Goal: Task Accomplishment & Management: Manage account settings

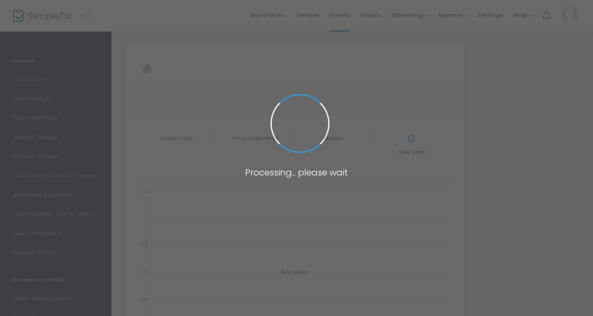
type input "[URL][DOMAIN_NAME]"
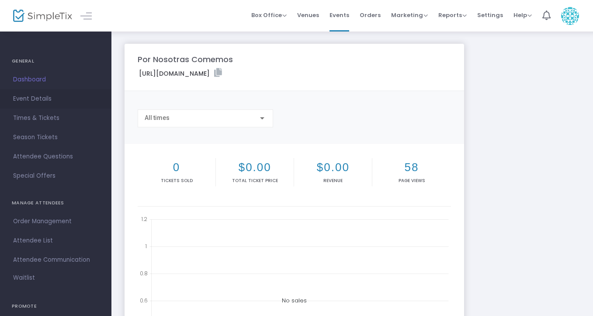
click at [38, 102] on span "Event Details" at bounding box center [55, 98] width 85 height 11
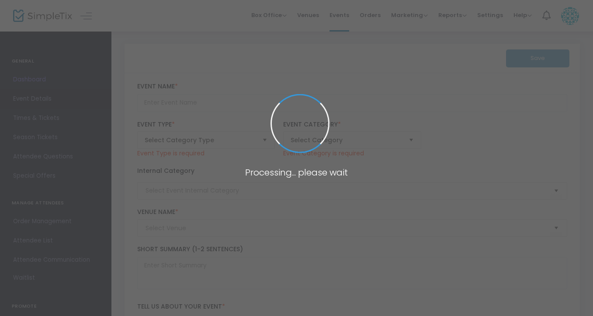
type input "Por Nosotras Comemos"
type textarea "Por Nosotras Comemos is an intimate, mother-daughter dance-theater experience a…"
type input "Buy Tickets"
type input "Taqueria [GEOGRAPHIC_DATA]"
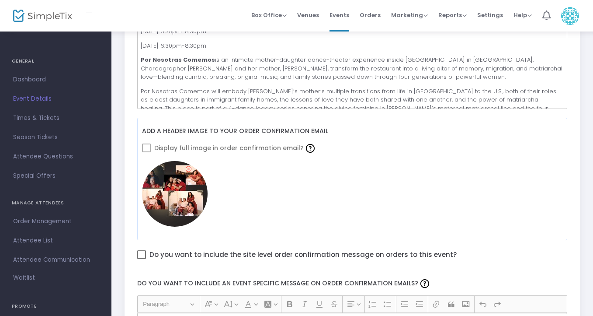
scroll to position [306, 0]
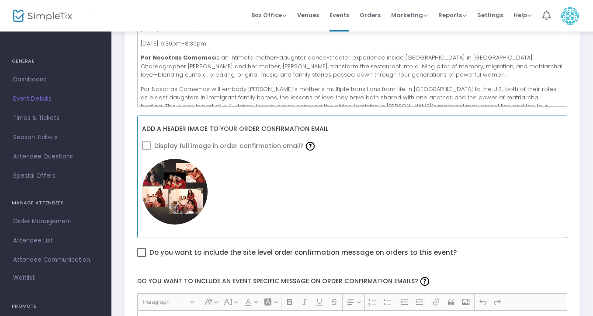
click at [147, 144] on span at bounding box center [146, 145] width 9 height 9
click at [146, 144] on span at bounding box center [146, 145] width 9 height 9
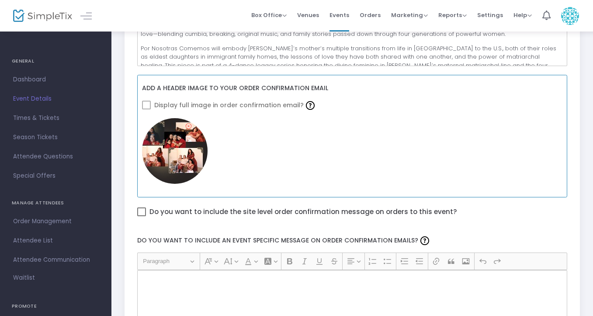
scroll to position [361, 0]
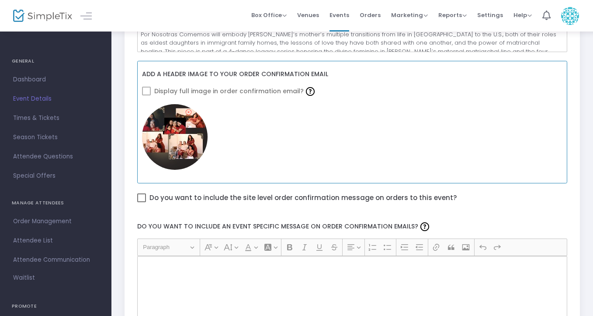
click at [330, 187] on div "Add a header image to your order confirmation email Display full image in order…" at bounding box center [352, 121] width 431 height 131
click at [145, 93] on span at bounding box center [146, 91] width 9 height 9
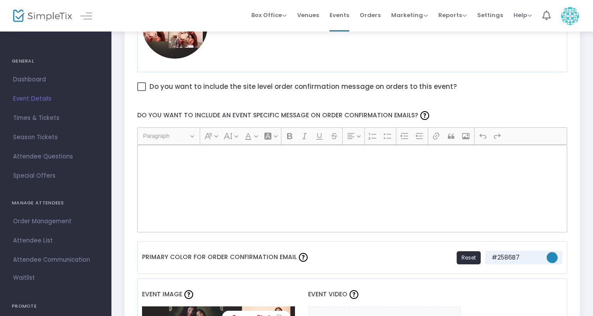
scroll to position [473, 0]
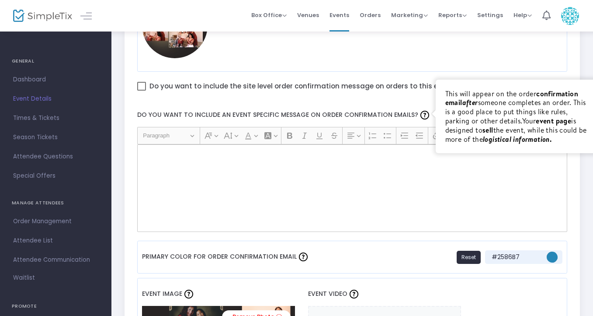
click at [422, 113] on img at bounding box center [425, 115] width 9 height 9
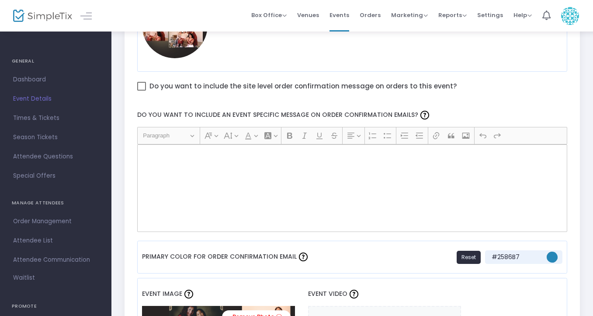
click at [359, 194] on div "Rich Text Editor, main" at bounding box center [352, 187] width 431 height 87
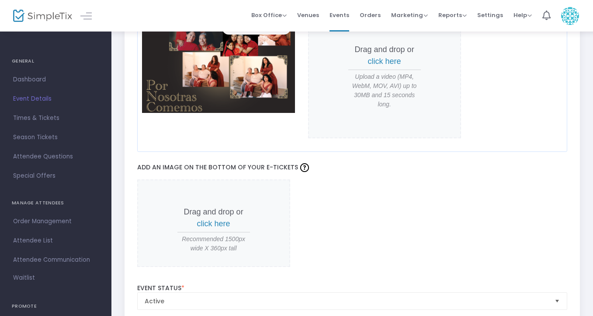
scroll to position [866, 0]
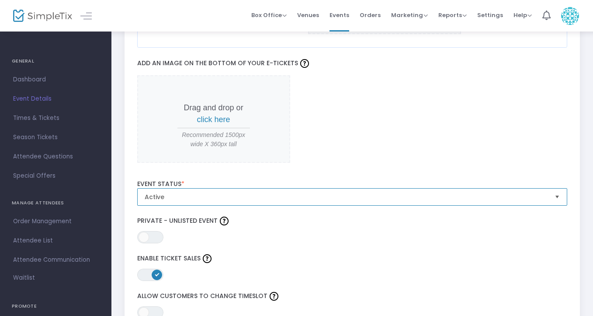
click at [358, 194] on span "Active" at bounding box center [347, 196] width 404 height 9
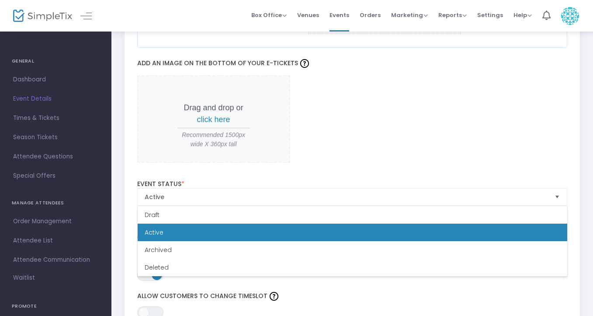
click at [431, 113] on div "Drag and drop or click here Recommended 1500px wide X 360px tall" at bounding box center [352, 119] width 431 height 88
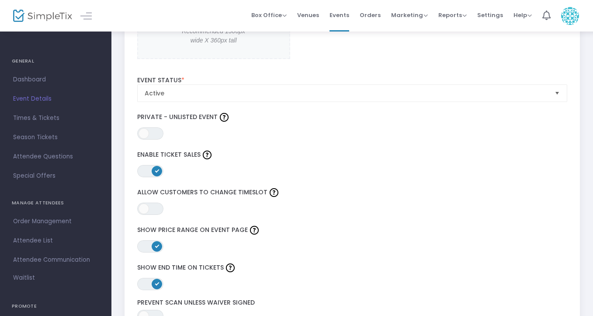
scroll to position [971, 0]
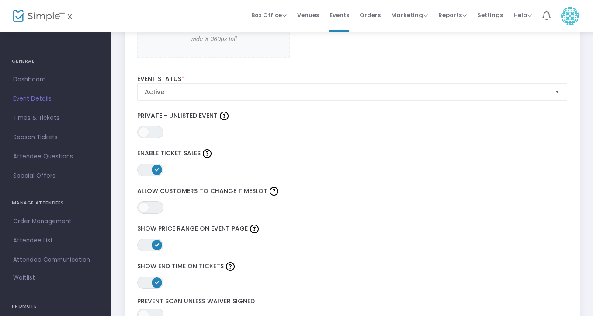
click at [392, 222] on label "Show Price Range on Event Page" at bounding box center [352, 228] width 431 height 13
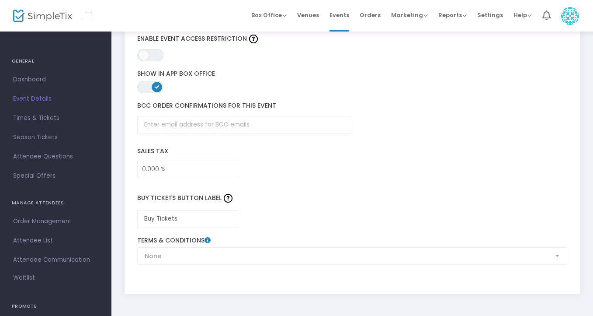
scroll to position [1347, 0]
